Goal: Information Seeking & Learning: Find specific fact

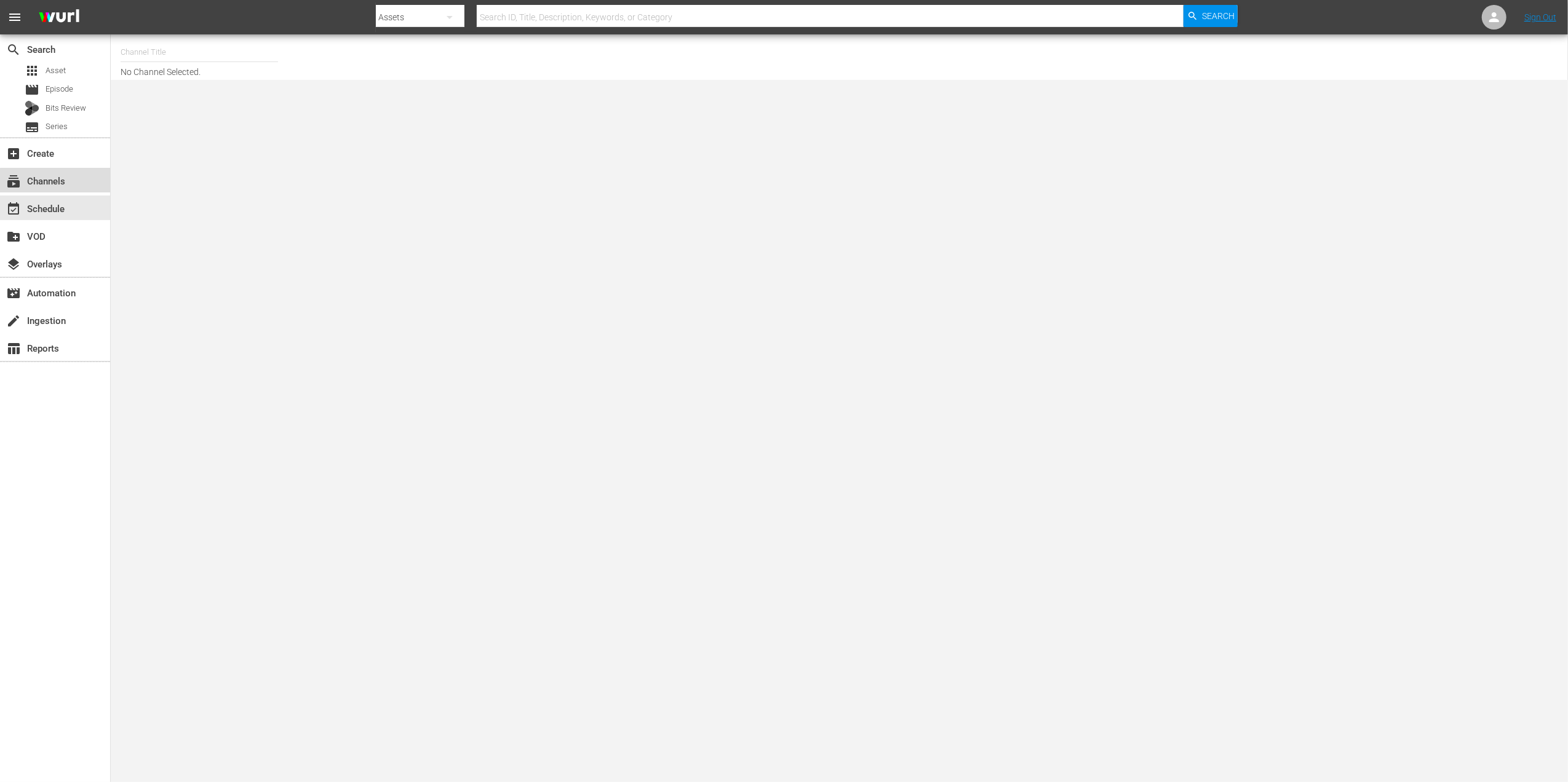
click at [74, 186] on div "subscriptions Channels" at bounding box center [55, 180] width 110 height 25
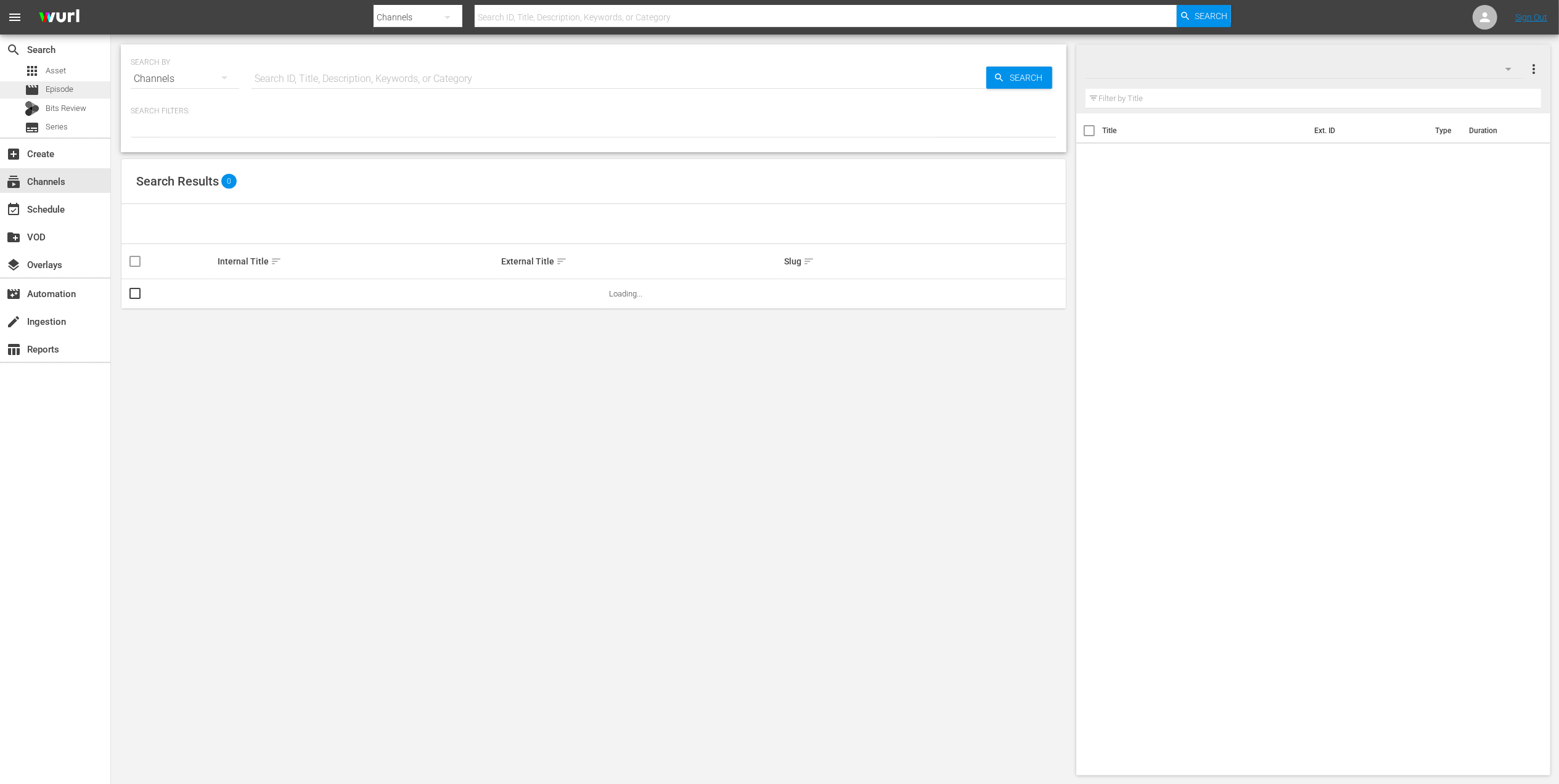
click at [82, 82] on div "movie Episode" at bounding box center [55, 90] width 110 height 17
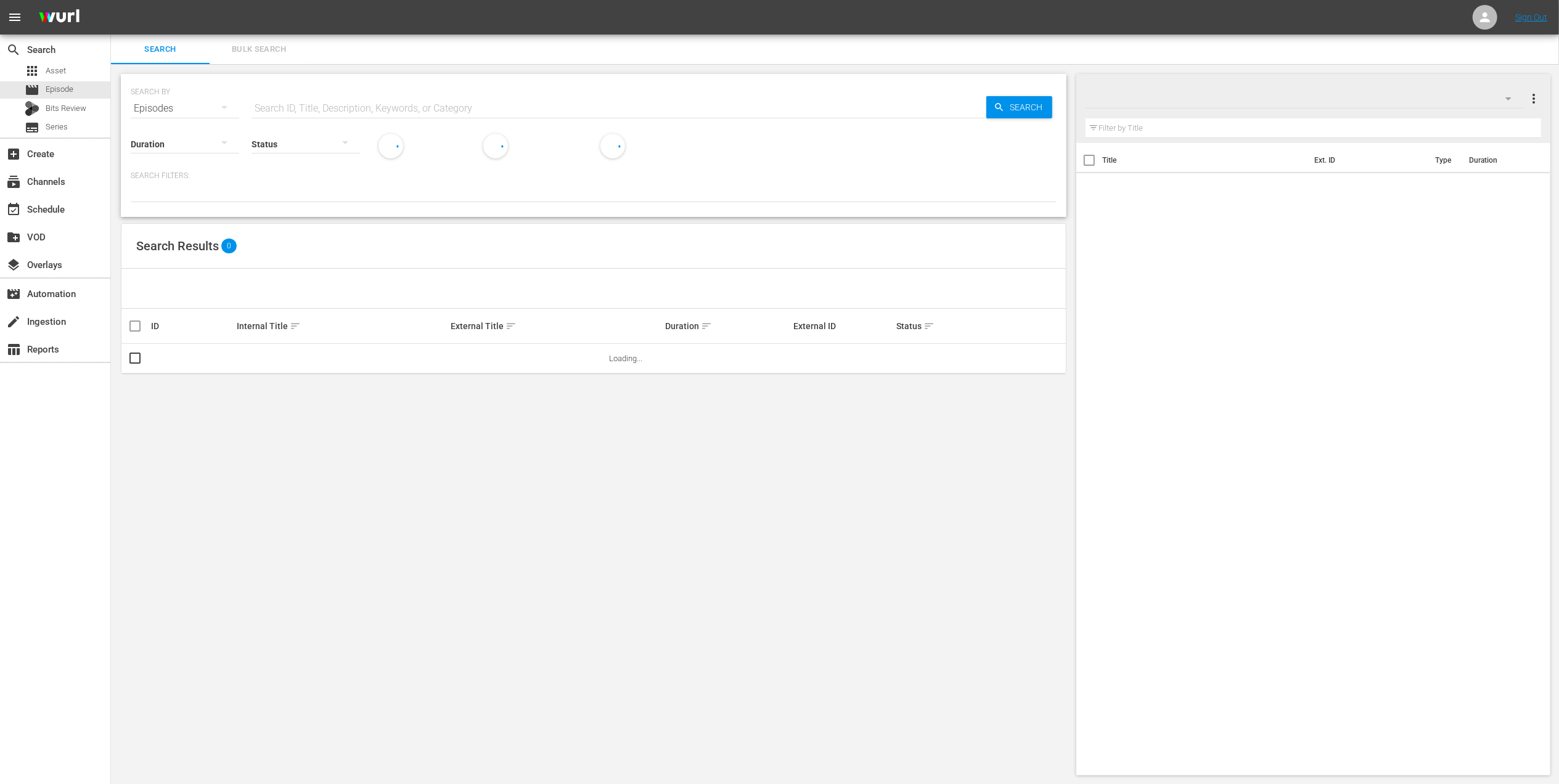
click at [274, 106] on input "text" at bounding box center [619, 108] width 735 height 29
paste input "2620_U700433_LAT"
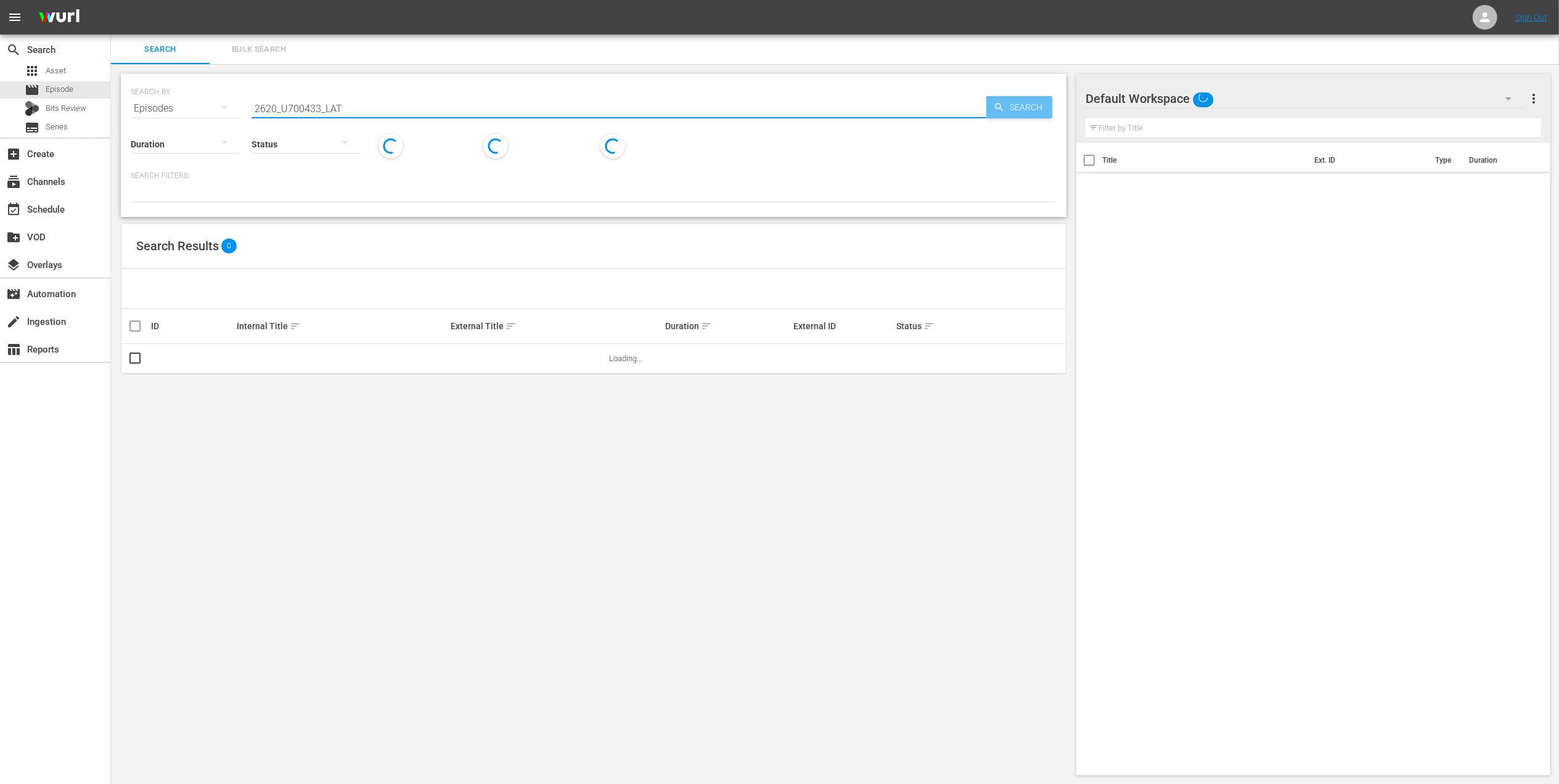
type input "2620_U700433_LAT"
click at [1007, 113] on span "Search" at bounding box center [1029, 107] width 47 height 22
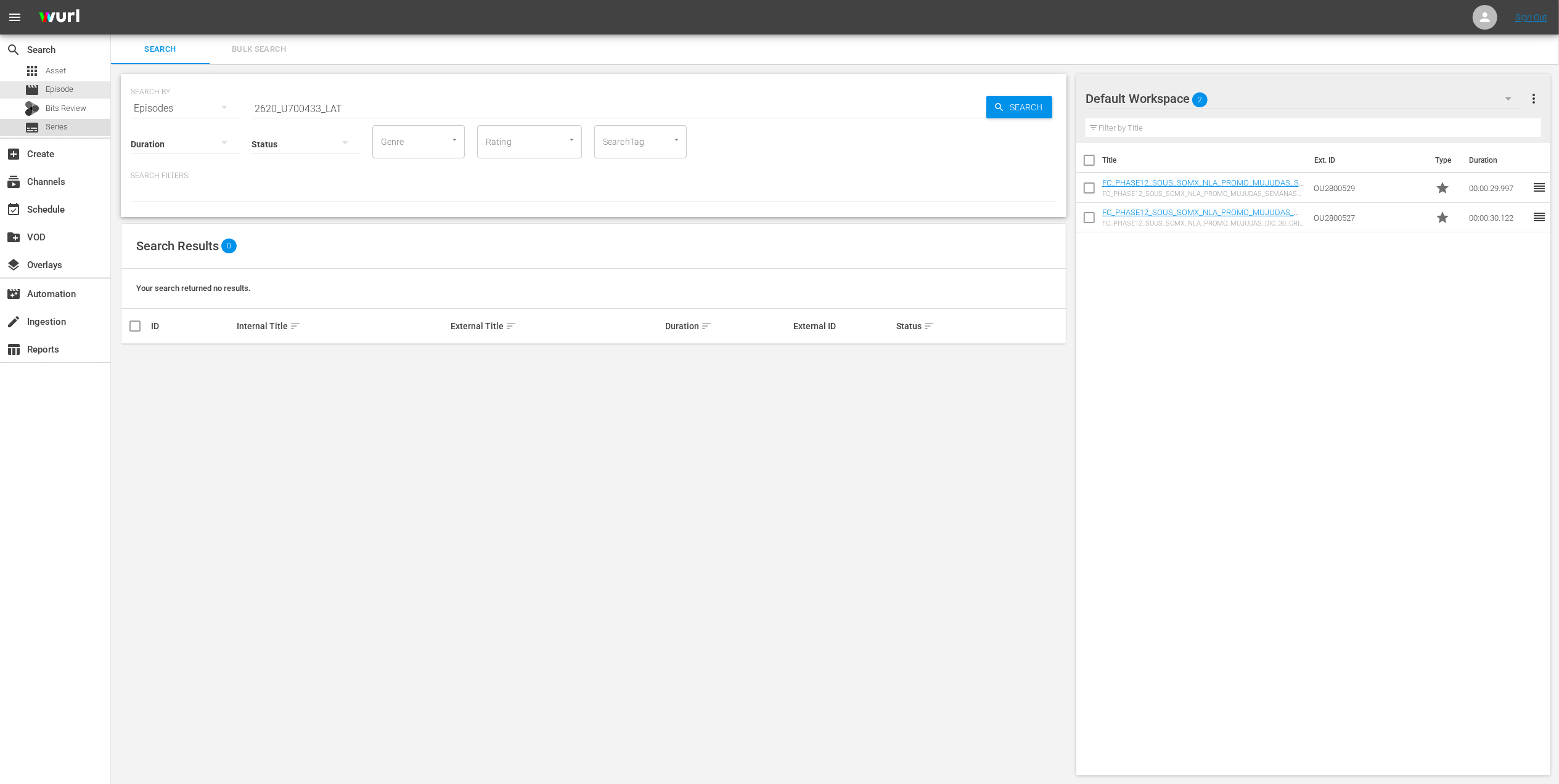
click at [67, 133] on div "subtitles Series" at bounding box center [55, 128] width 110 height 17
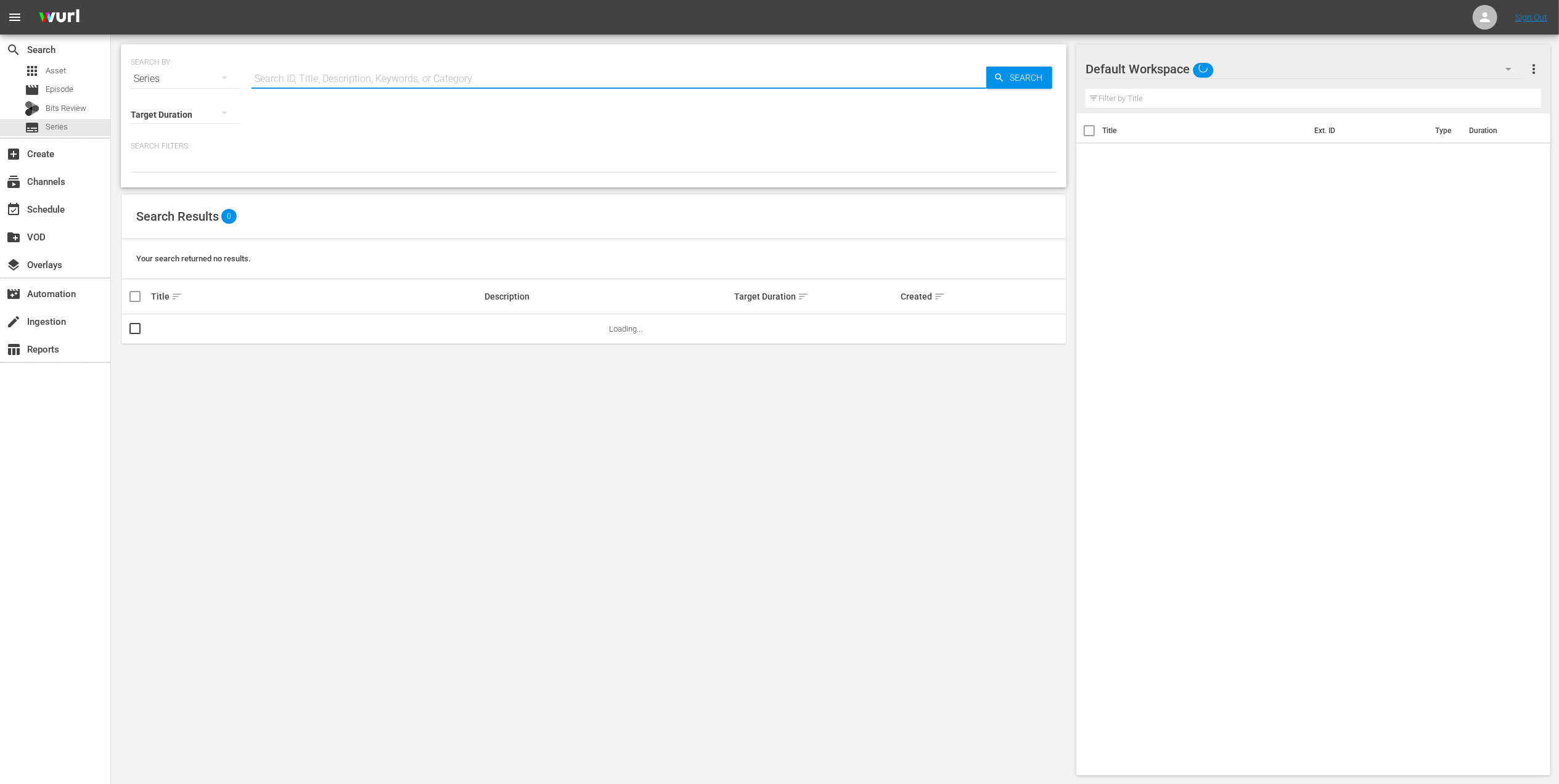
click at [337, 75] on input "text" at bounding box center [619, 79] width 735 height 29
paste input "2620_U700433_LAT"
type input "2620_U700433_LAT"
click at [1024, 69] on span "Search" at bounding box center [1029, 78] width 47 height 22
click at [990, 86] on div "Search" at bounding box center [1020, 78] width 66 height 22
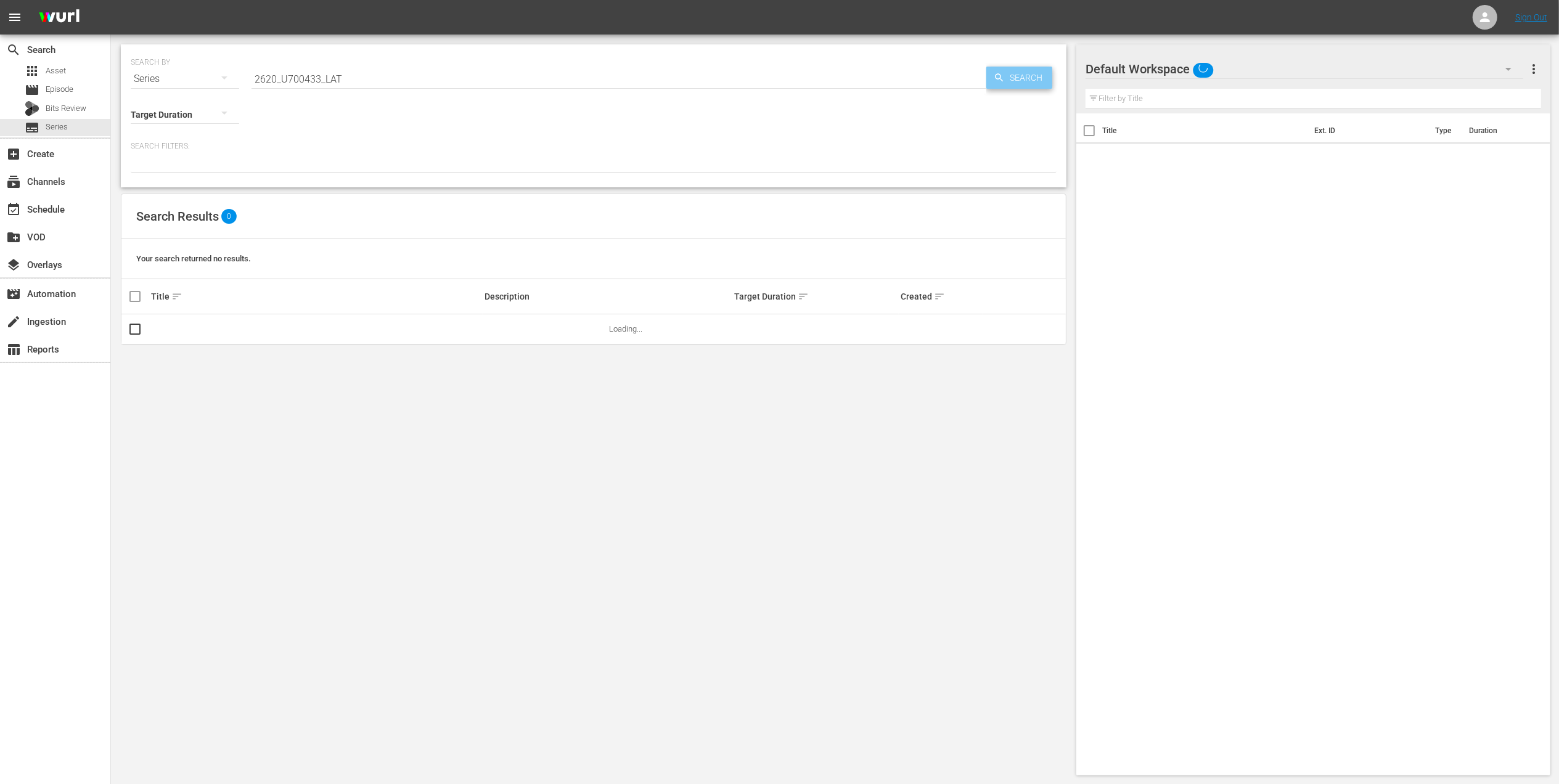
click at [990, 86] on div "Search" at bounding box center [1020, 78] width 66 height 22
click at [992, 85] on div "Search" at bounding box center [1020, 78] width 66 height 22
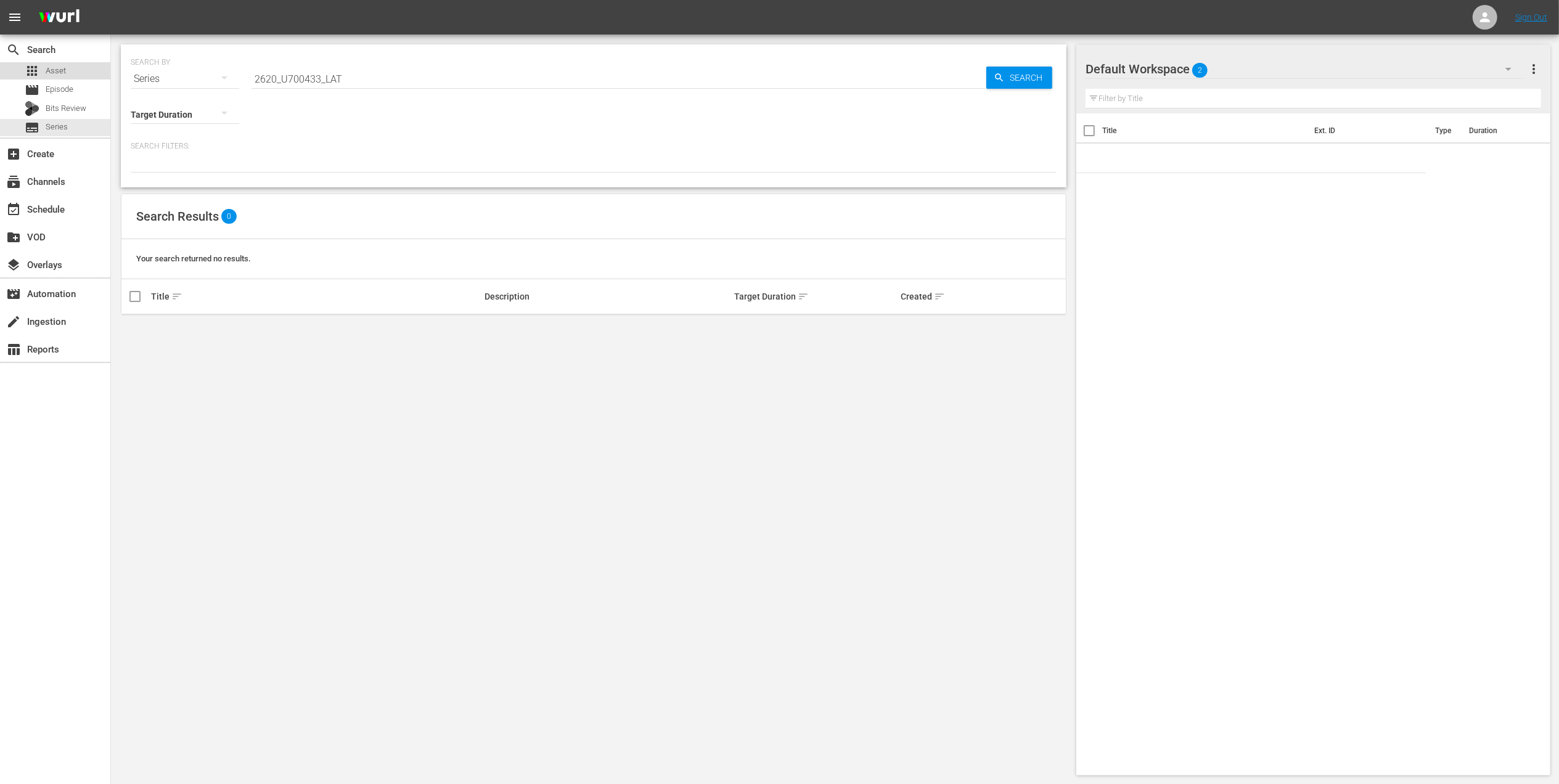
click at [62, 69] on span "Asset" at bounding box center [55, 71] width 21 height 12
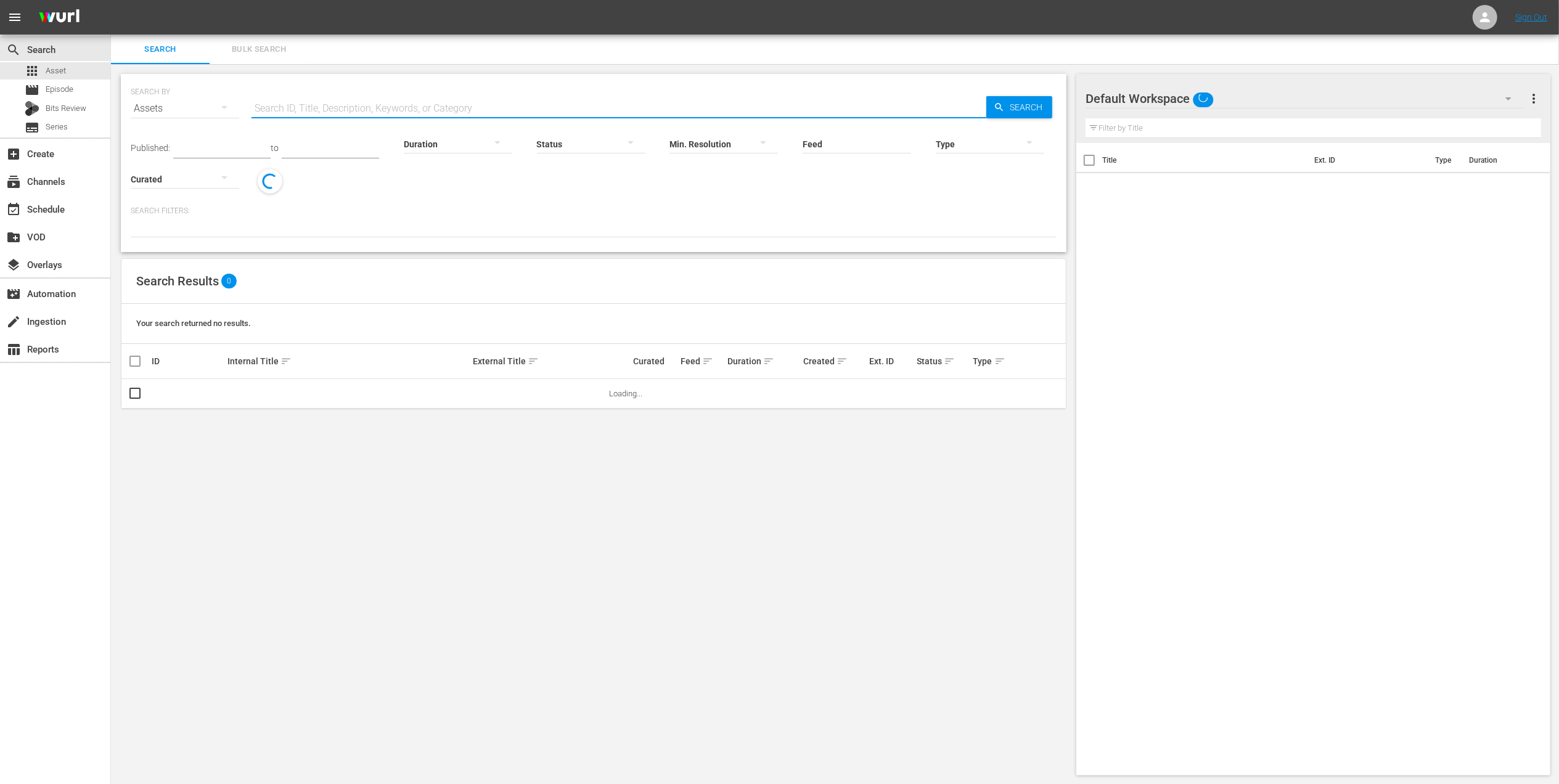
click at [361, 107] on input "text" at bounding box center [619, 108] width 735 height 29
paste input "2620_U700433_LAT"
click at [1022, 103] on span "Search" at bounding box center [1029, 107] width 47 height 22
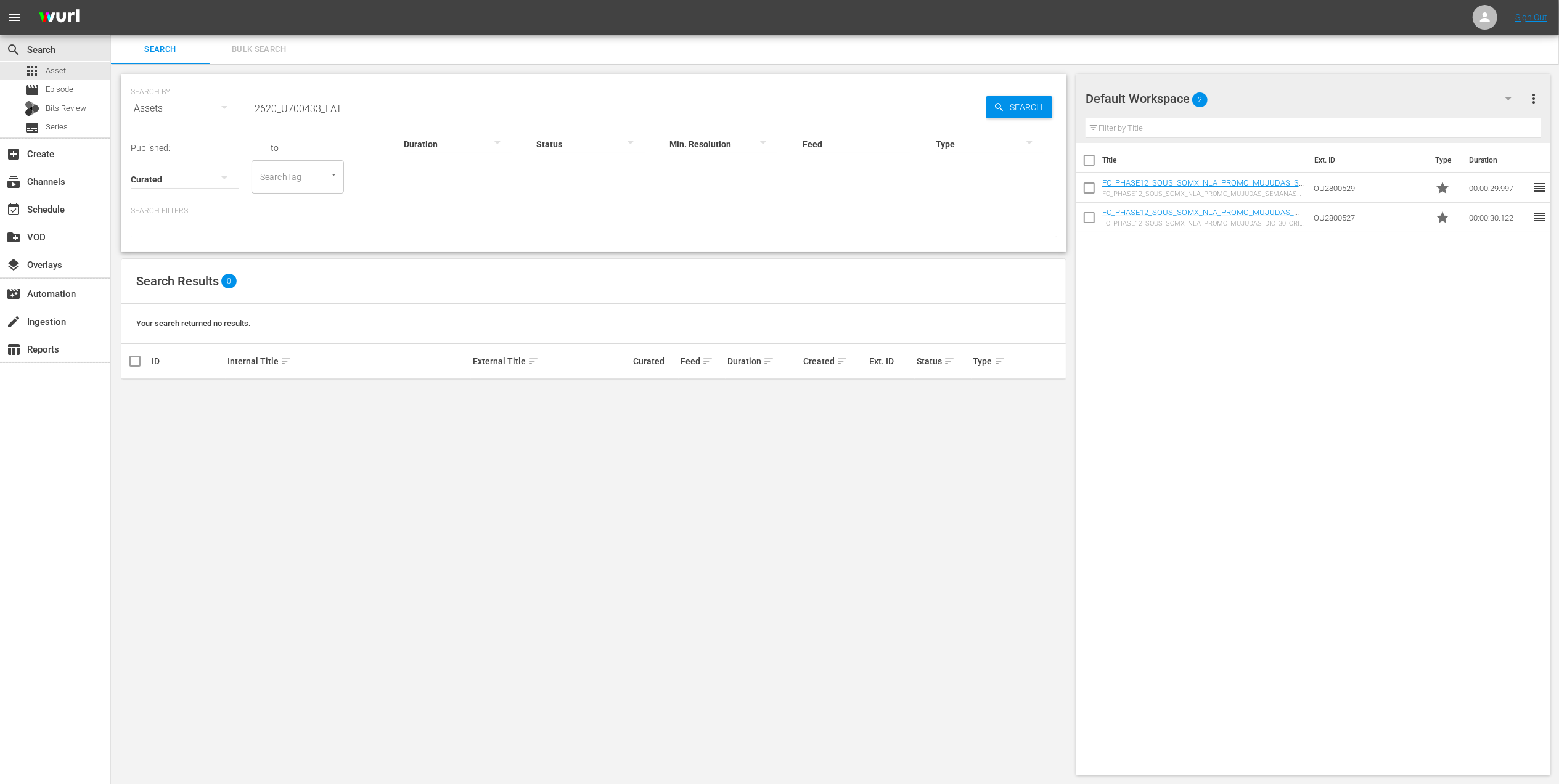
click at [289, 120] on input "2620_U700433_LAT" at bounding box center [619, 108] width 735 height 29
click at [289, 114] on input "2620_U700433_LAT" at bounding box center [619, 108] width 735 height 29
click at [289, 114] on input "2620_U700433_LAT" at bounding box center [619, 108] width 735 height 29
paste input "4043_U700370"
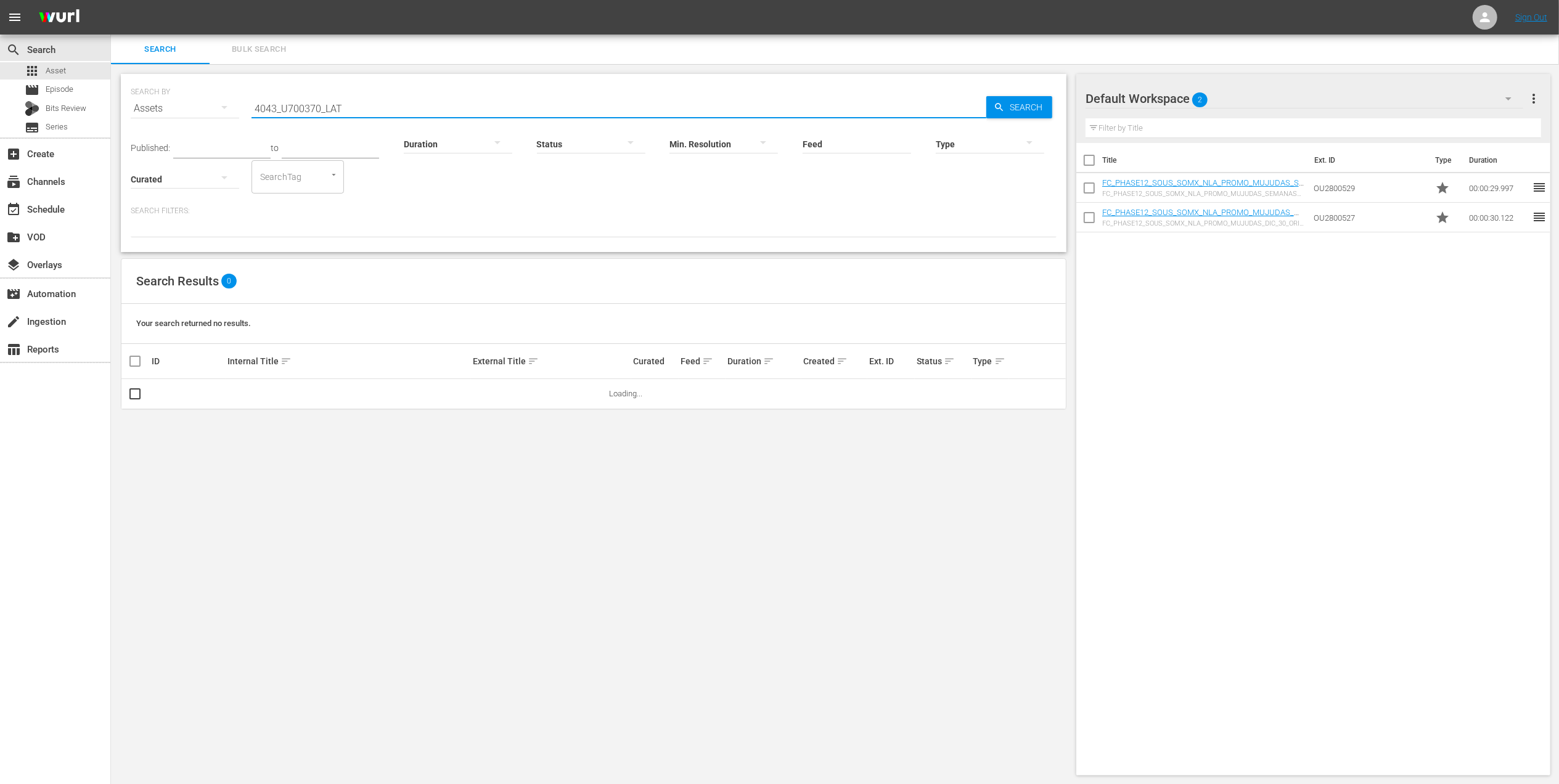
type input "4043_U700370_LAT"
click at [1029, 114] on div "Type" at bounding box center [990, 136] width 108 height 44
click at [1029, 112] on span "Search" at bounding box center [1029, 107] width 47 height 22
click at [1027, 112] on span "Search" at bounding box center [1029, 107] width 47 height 22
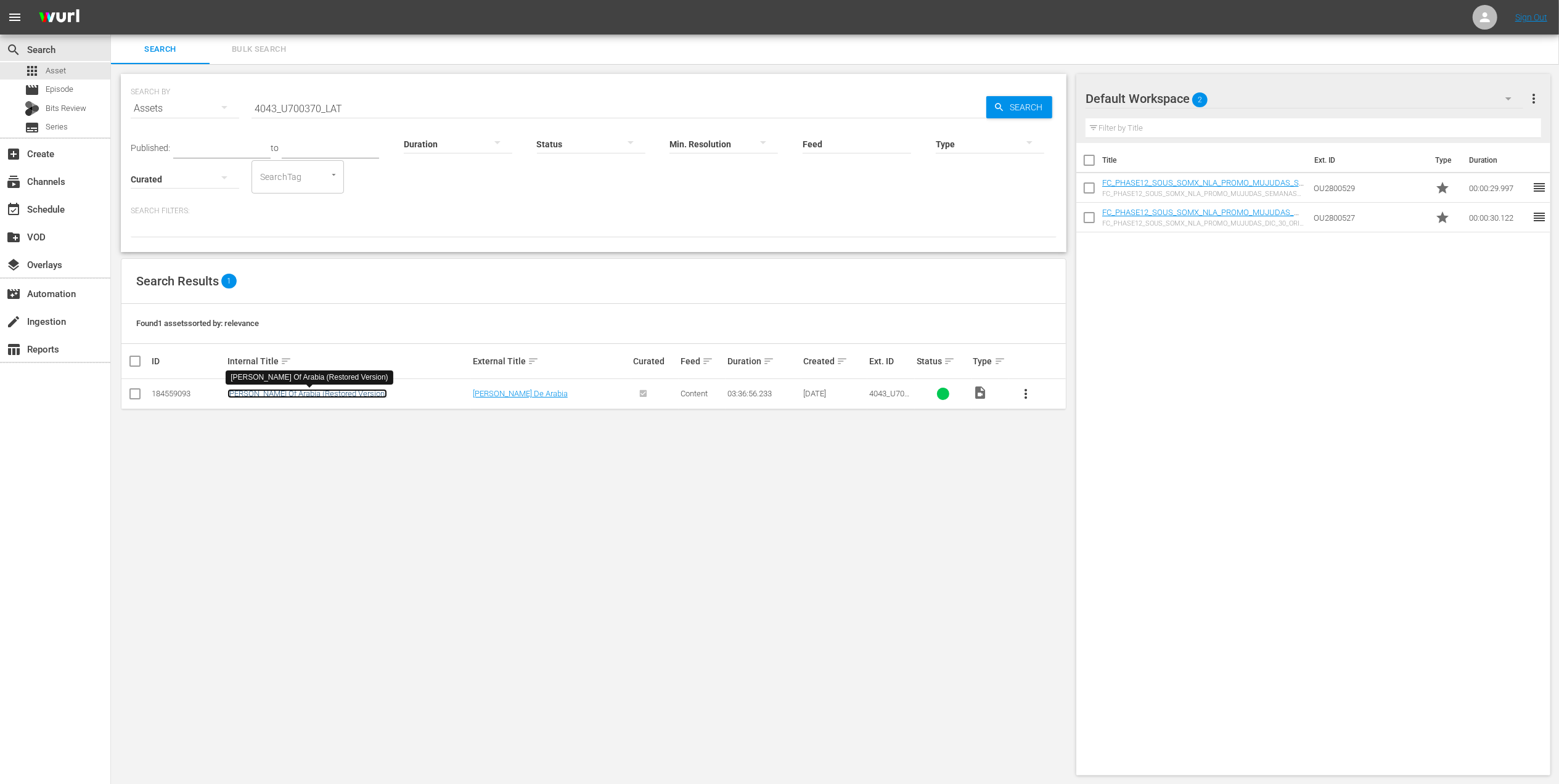
click at [317, 394] on link "[PERSON_NAME] Of Arabia (Restored Version)" at bounding box center [307, 393] width 160 height 9
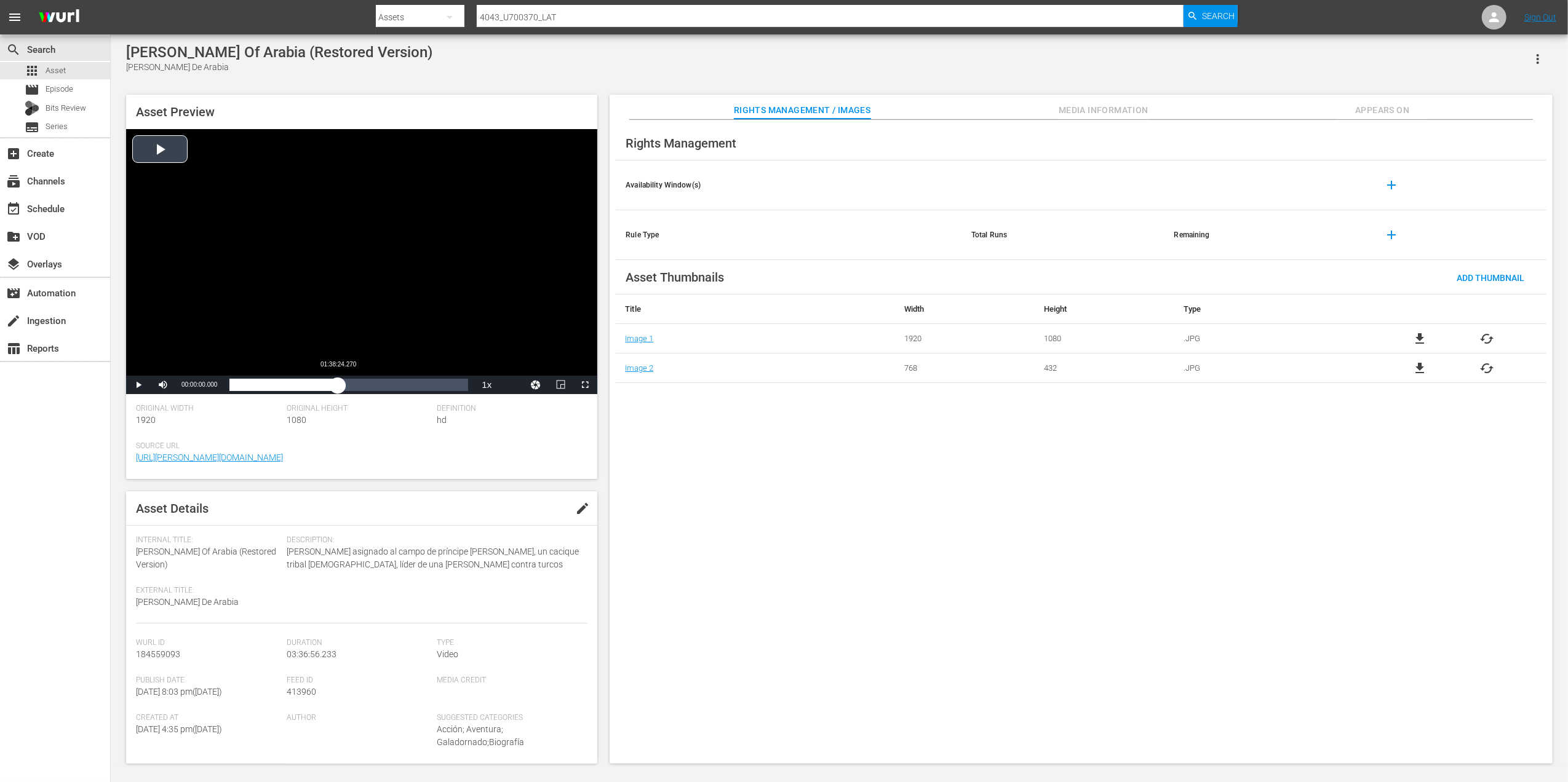
drag, startPoint x: 233, startPoint y: 380, endPoint x: 338, endPoint y: 382, distance: 105.0
click at [338, 382] on div "00:00:00.000" at bounding box center [284, 385] width 108 height 12
drag, startPoint x: 338, startPoint y: 385, endPoint x: 305, endPoint y: 385, distance: 33.0
click at [305, 385] on div "01:38:25.016" at bounding box center [271, 385] width 84 height 12
drag, startPoint x: 305, startPoint y: 385, endPoint x: 279, endPoint y: 384, distance: 26.0
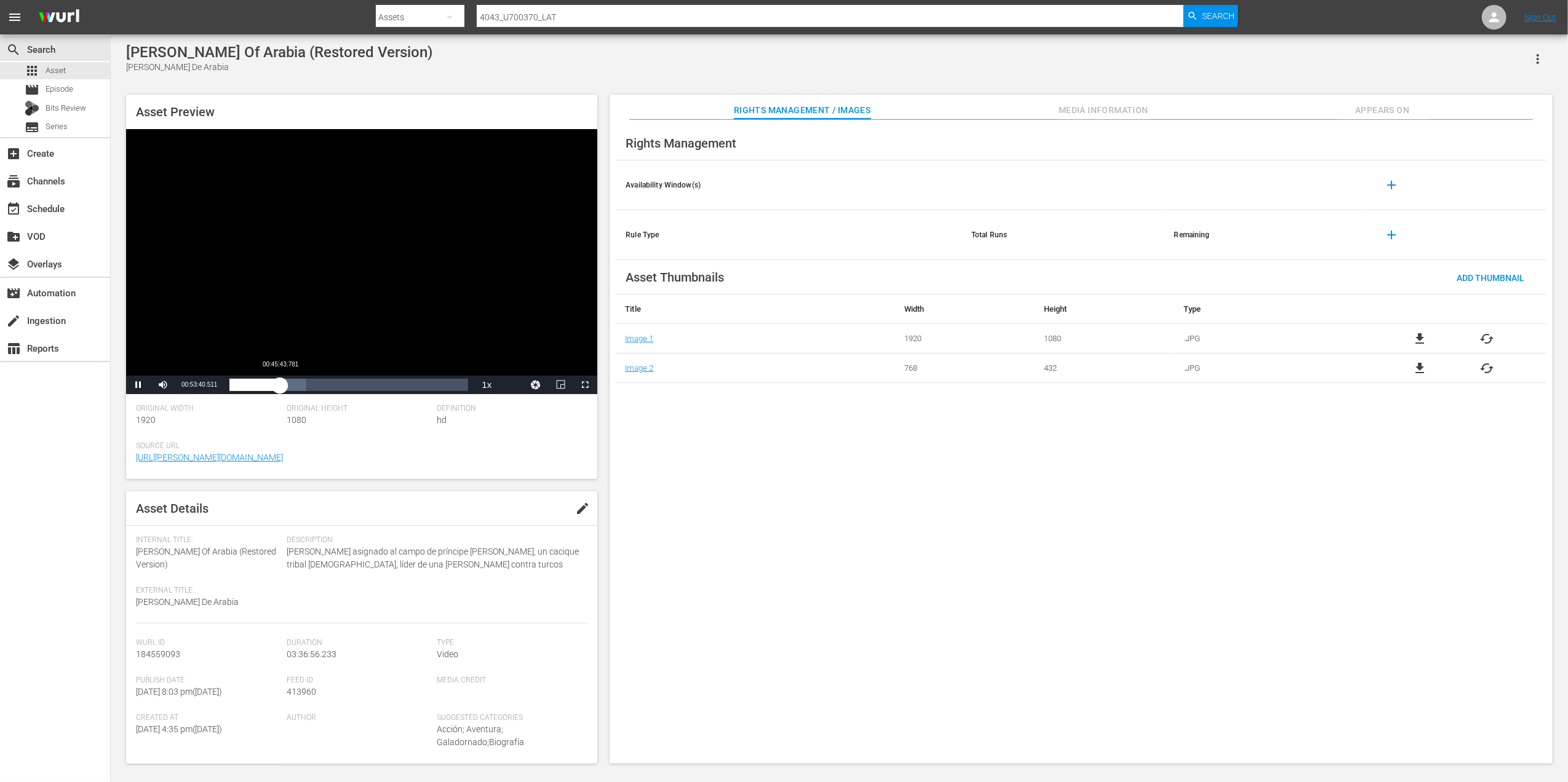
click at [279, 384] on div "01:08:46.438" at bounding box center [254, 385] width 50 height 12
drag, startPoint x: 279, startPoint y: 384, endPoint x: 256, endPoint y: 384, distance: 23.0
click at [256, 384] on div "00:45:44.187" at bounding box center [249, 385] width 39 height 12
click at [139, 385] on span "Video Player" at bounding box center [139, 385] width 0 height 0
click at [1093, 116] on span "Media Information" at bounding box center [1103, 110] width 92 height 16
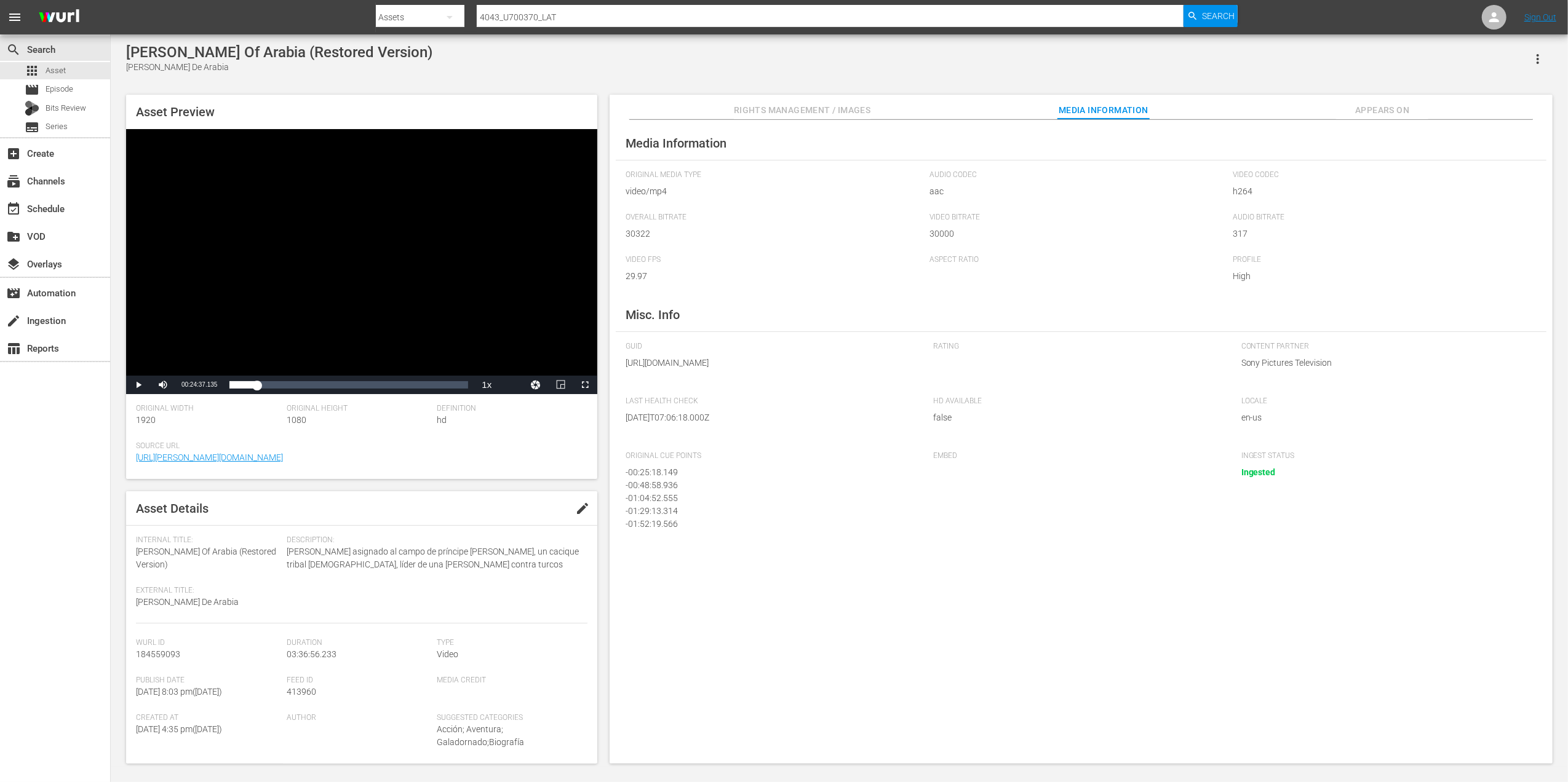
click at [1420, 103] on button "Appears On" at bounding box center [1382, 107] width 92 height 25
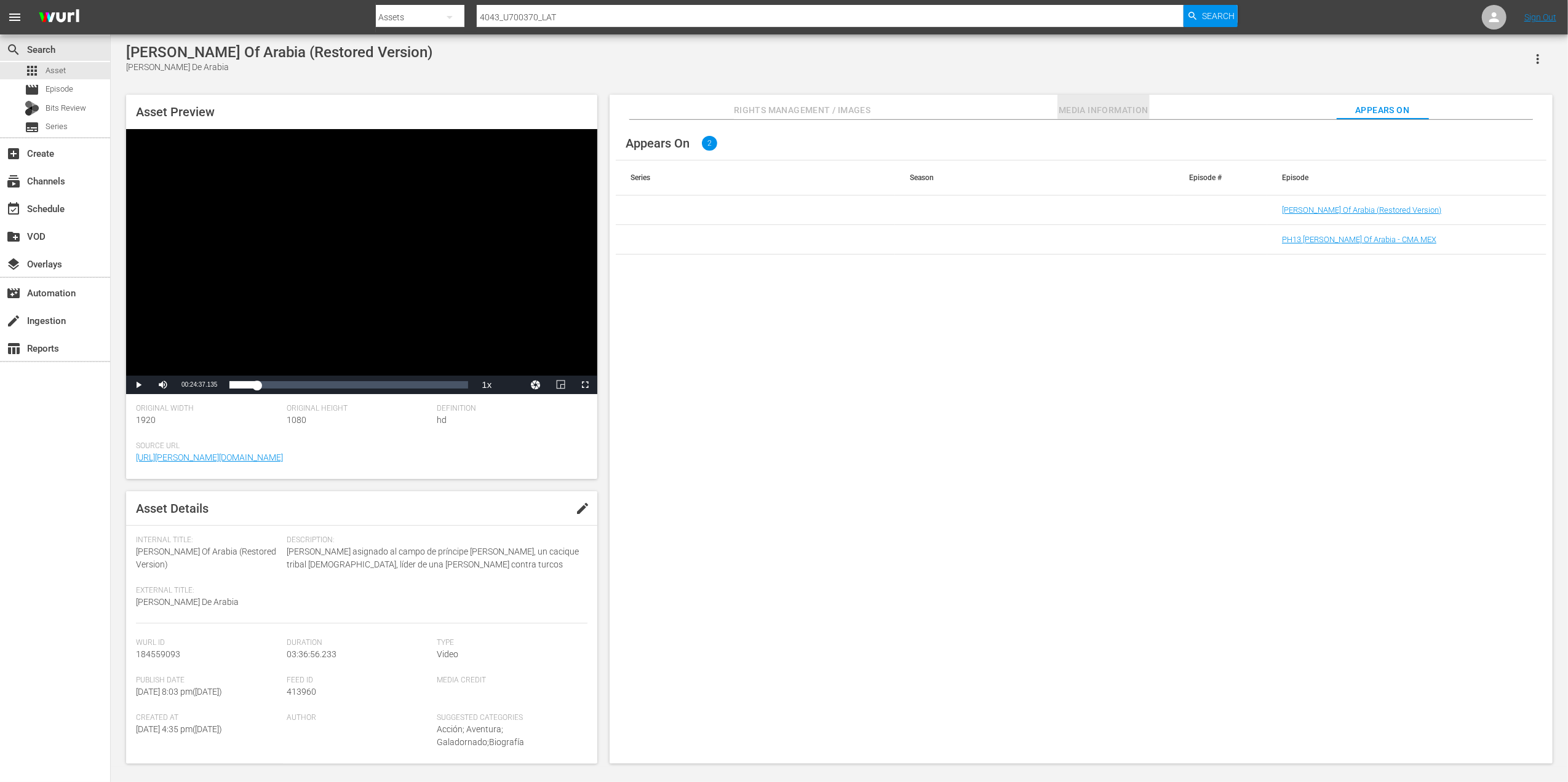
click at [1130, 101] on button "Media Information" at bounding box center [1103, 107] width 92 height 25
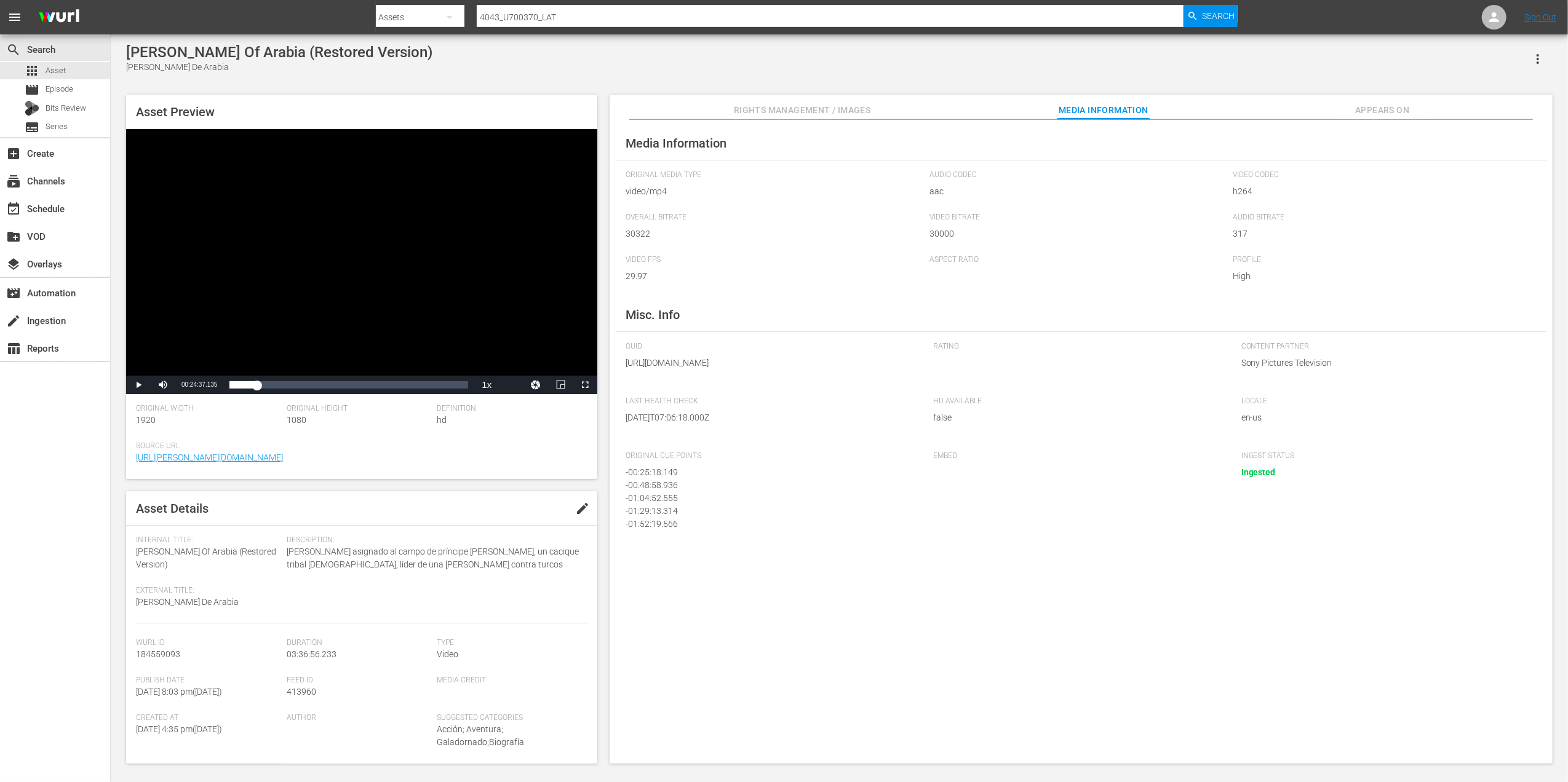
click at [168, 653] on span "184559093" at bounding box center [158, 654] width 44 height 10
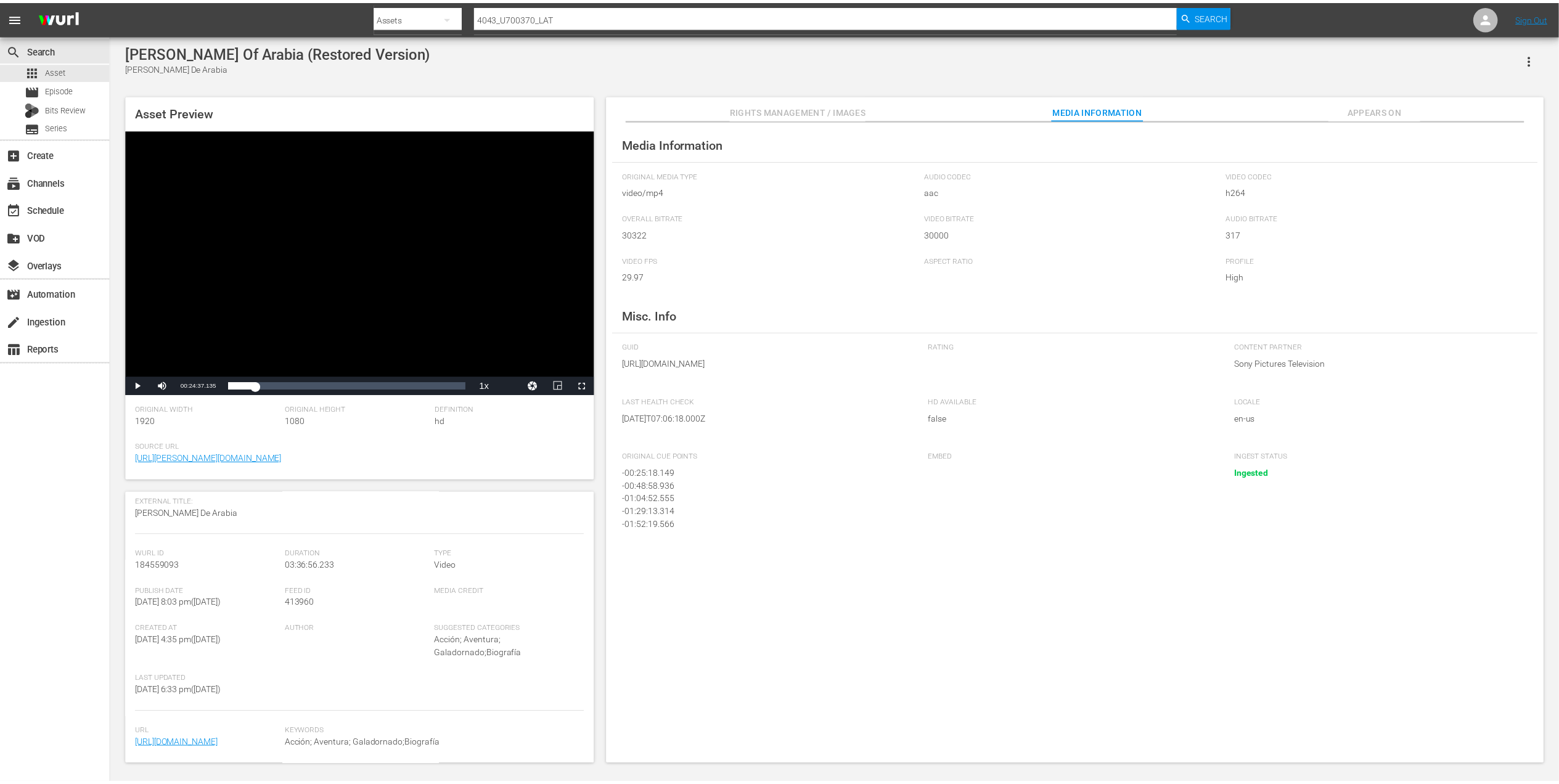
scroll to position [154, 0]
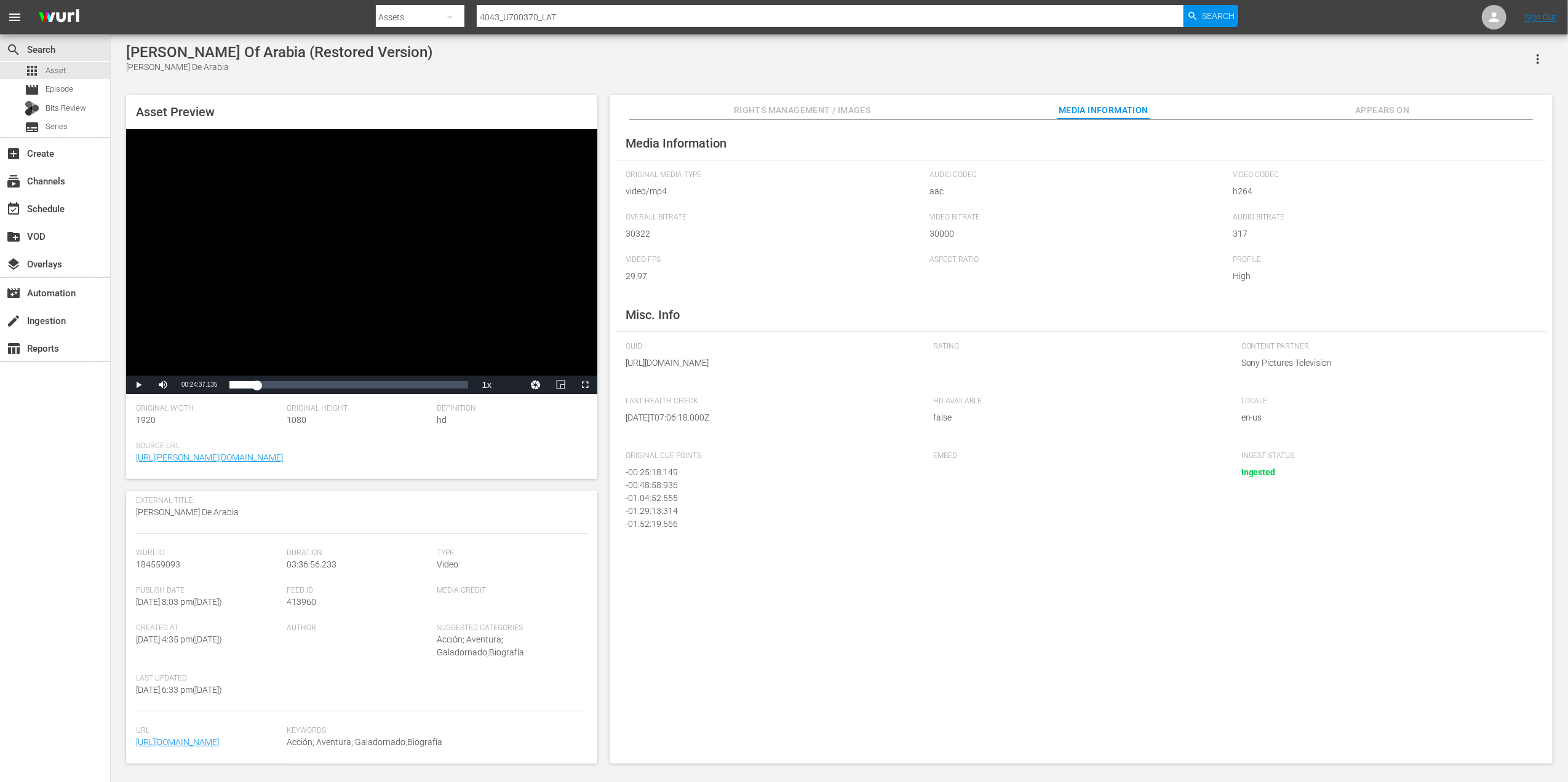
click at [817, 111] on span "Rights Management / Images" at bounding box center [802, 110] width 137 height 16
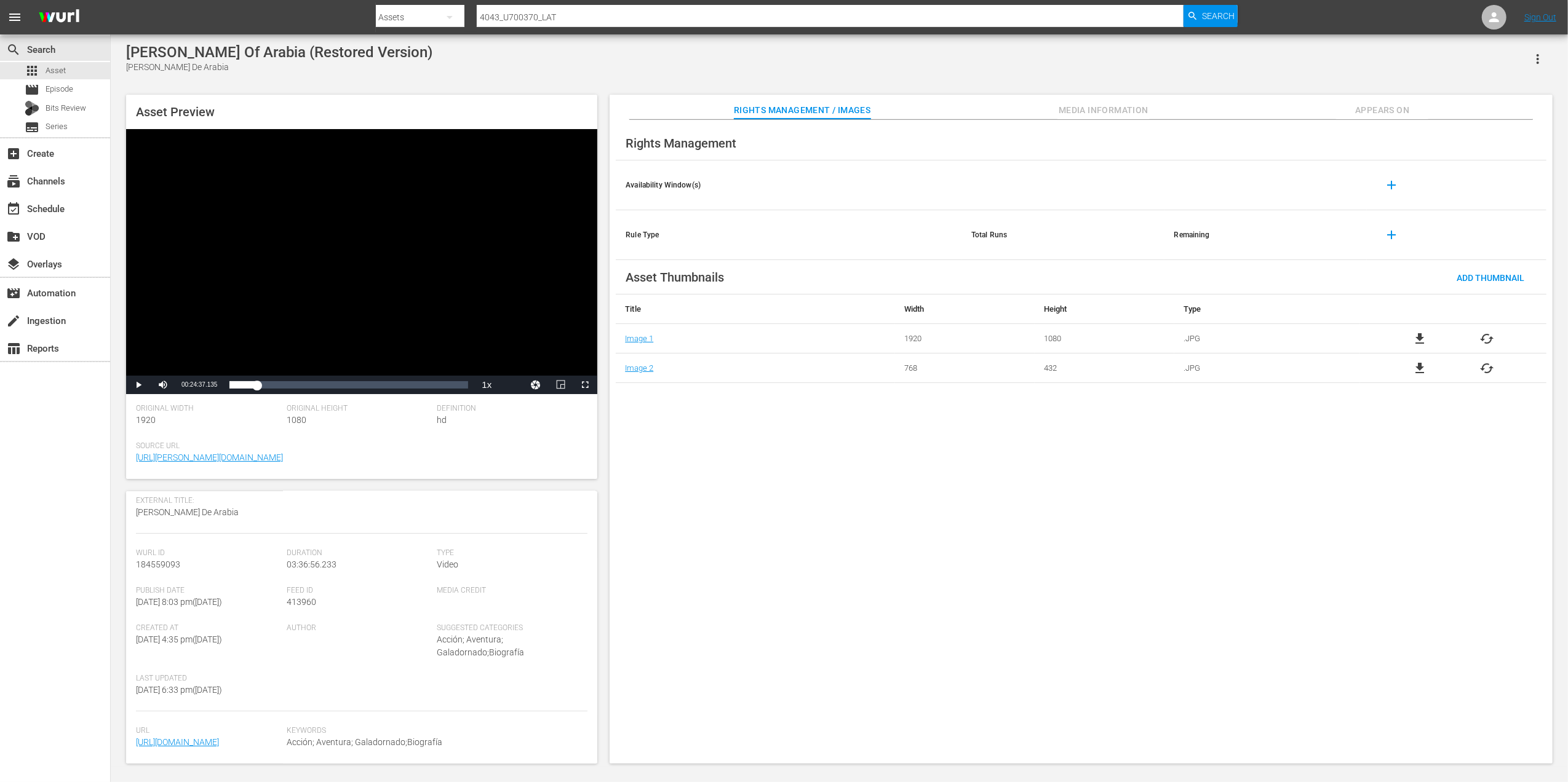
click at [1069, 91] on div "Asset Preview Video Player is loading. Play Video Play Mute Current Time 00:24:…" at bounding box center [839, 423] width 1439 height 669
click at [1075, 102] on button "Media Information" at bounding box center [1103, 107] width 92 height 25
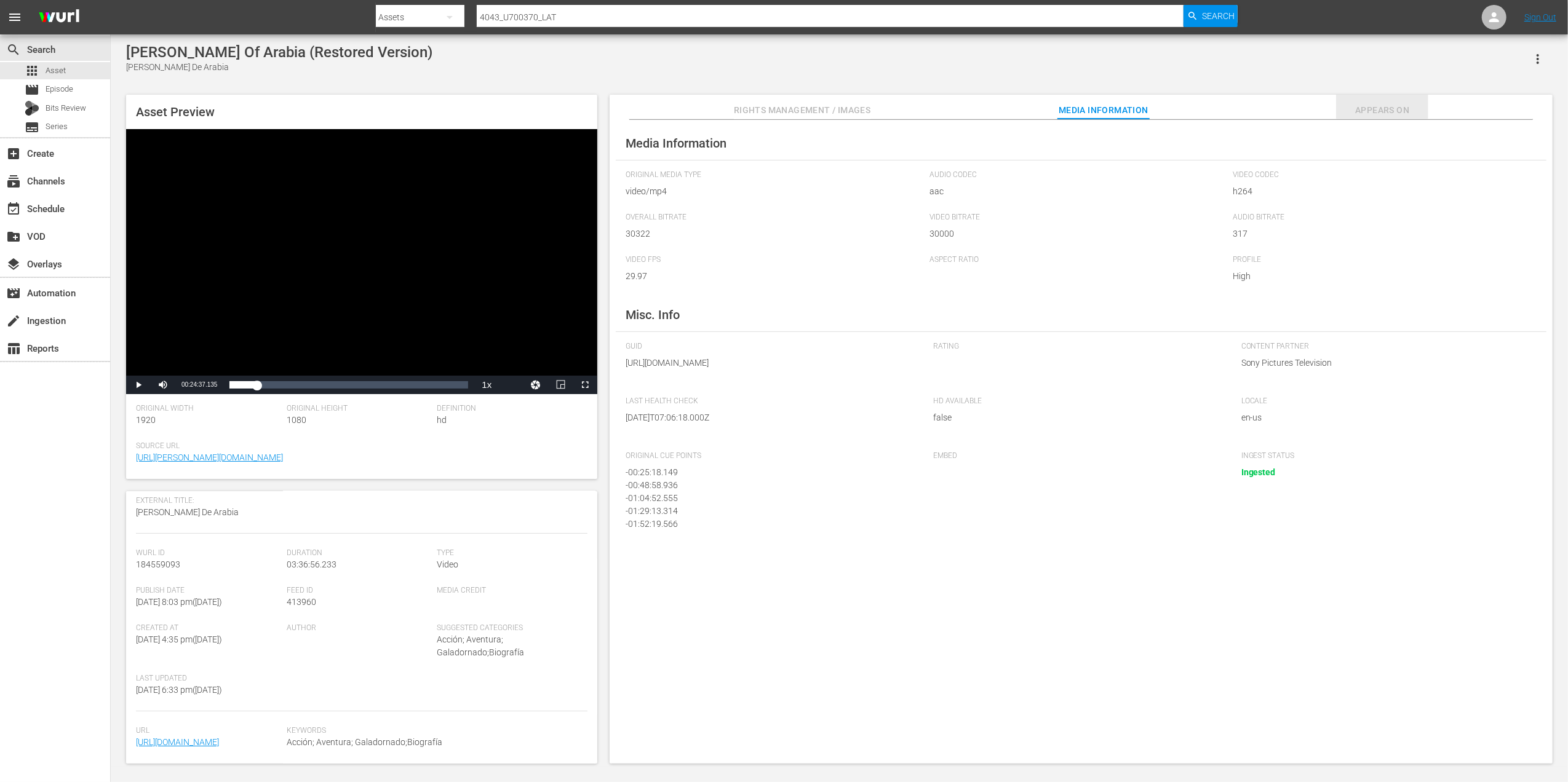
click at [1395, 109] on span "Appears On" at bounding box center [1382, 110] width 92 height 16
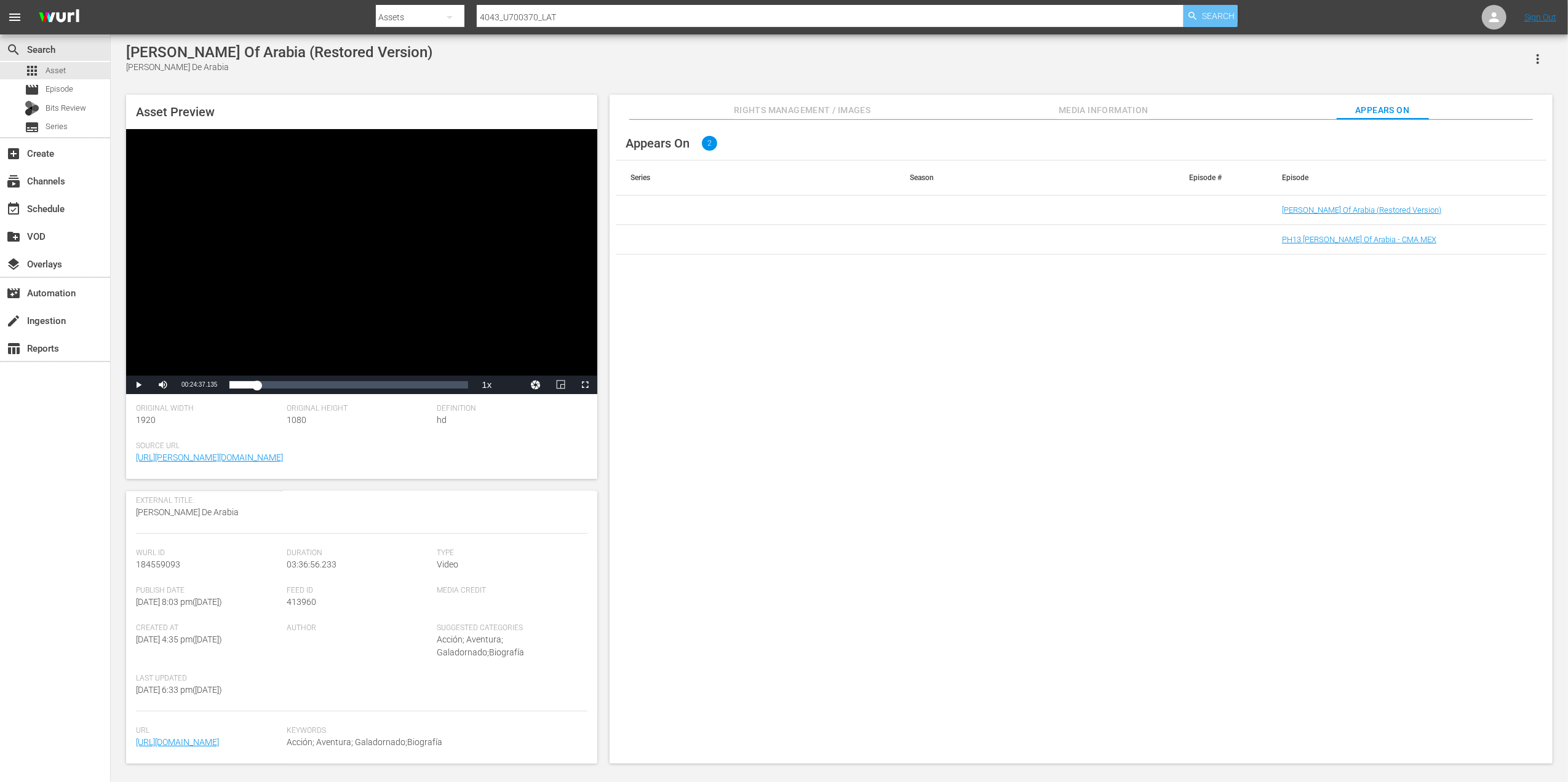
click at [1220, 13] on span "Search" at bounding box center [1218, 16] width 32 height 22
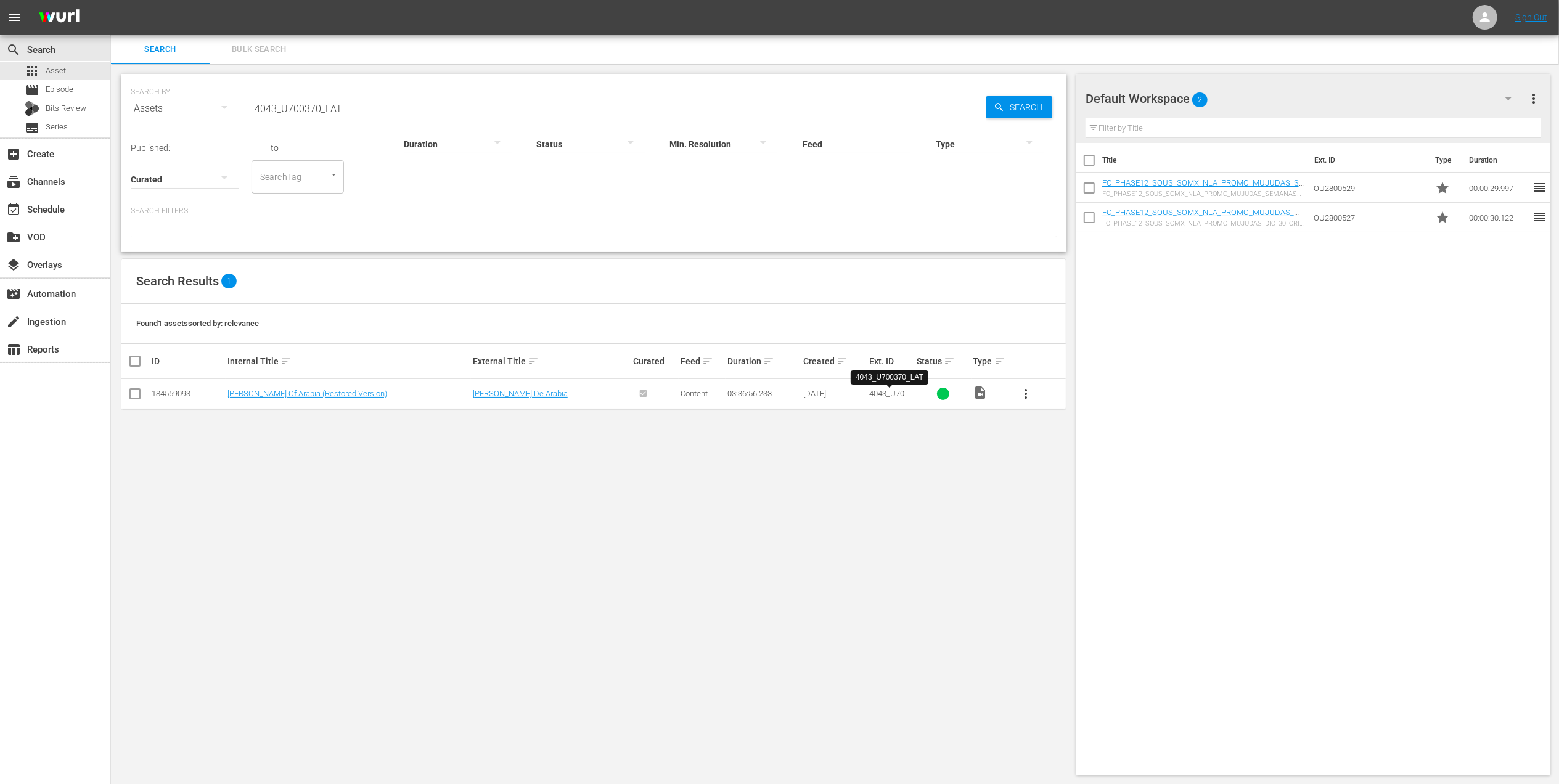
click at [895, 393] on span "4043_U700370_LAT" at bounding box center [890, 398] width 40 height 19
click at [1022, 403] on button "more_vert" at bounding box center [1025, 393] width 29 height 29
click at [1072, 493] on div "Episode" at bounding box center [1092, 487] width 84 height 29
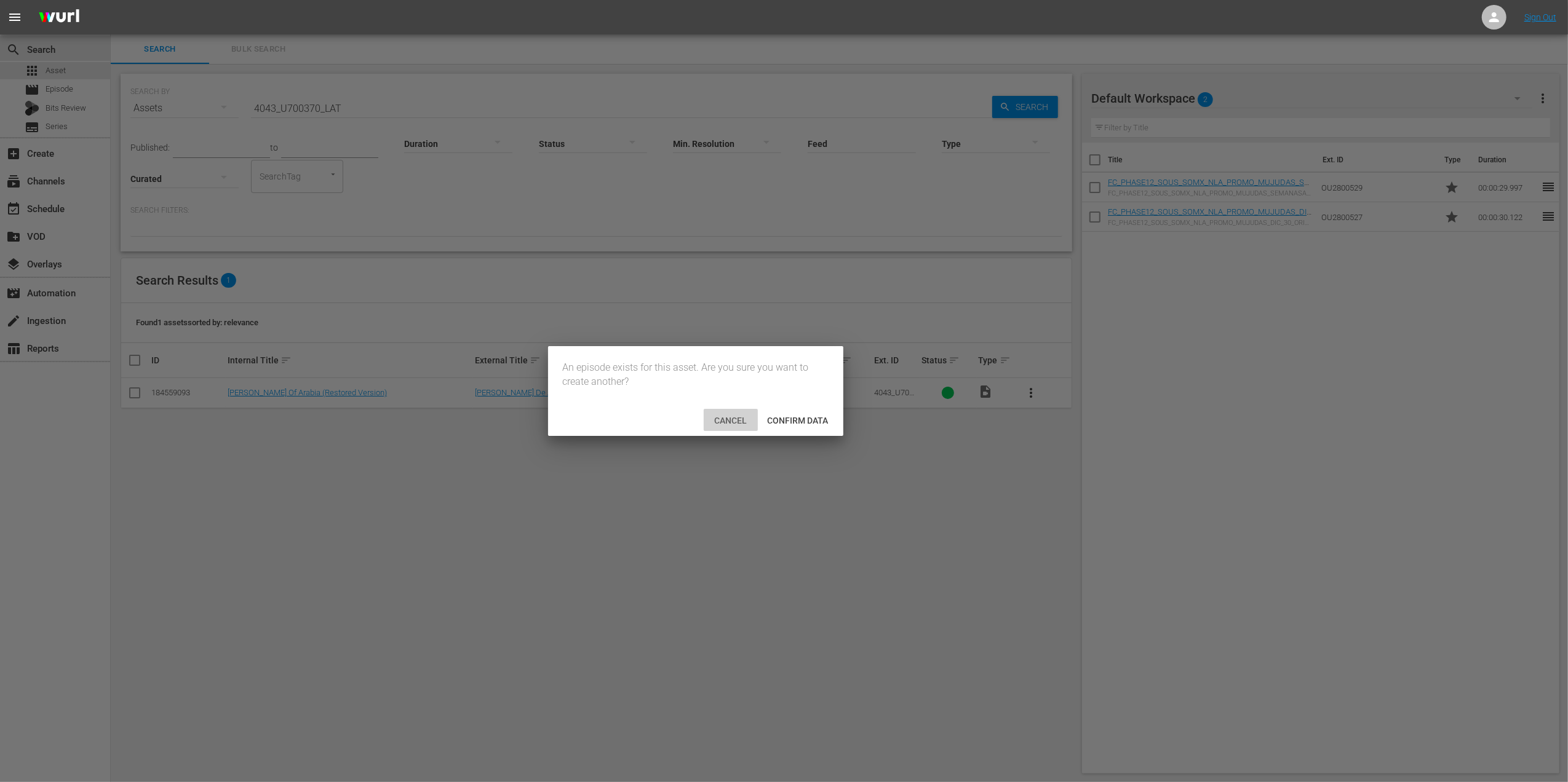
click at [724, 419] on span "Cancel" at bounding box center [731, 421] width 52 height 10
